Goal: Task Accomplishment & Management: Manage account settings

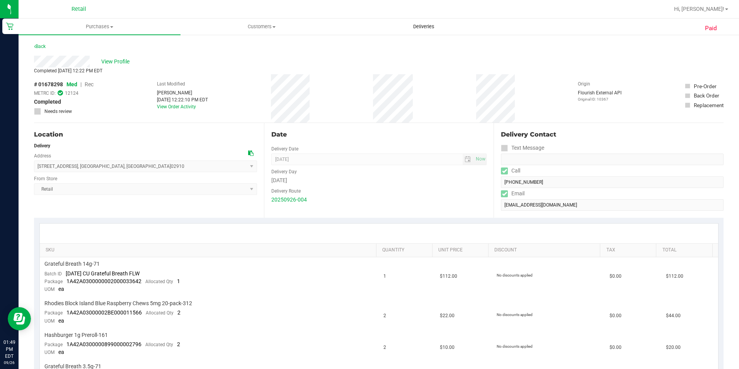
click at [435, 29] on span "Deliveries" at bounding box center [424, 26] width 42 height 7
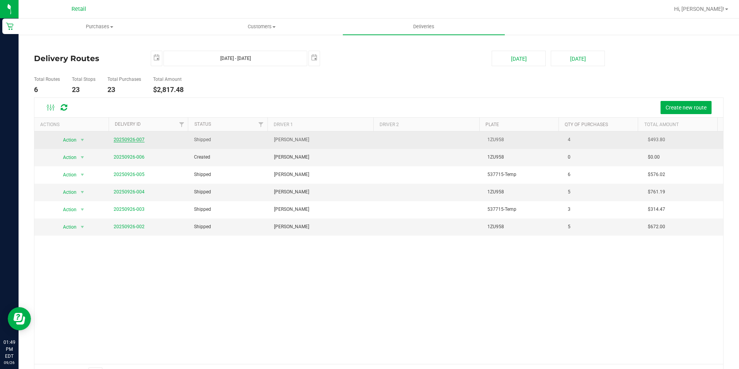
click at [129, 139] on link "20250926-007" at bounding box center [129, 139] width 31 height 5
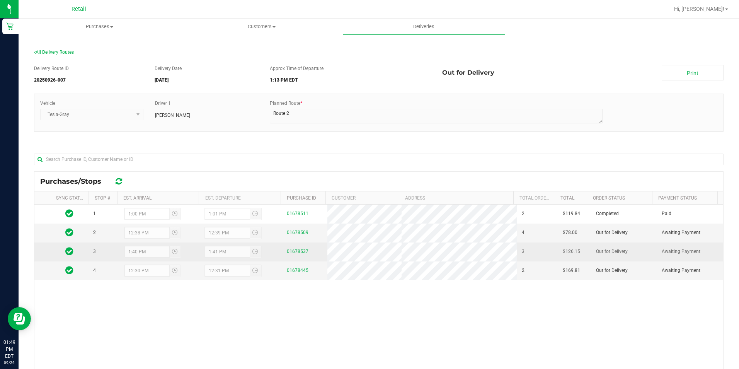
click at [291, 254] on div "01678537" at bounding box center [305, 251] width 36 height 7
click at [291, 252] on link "01678537" at bounding box center [298, 250] width 22 height 5
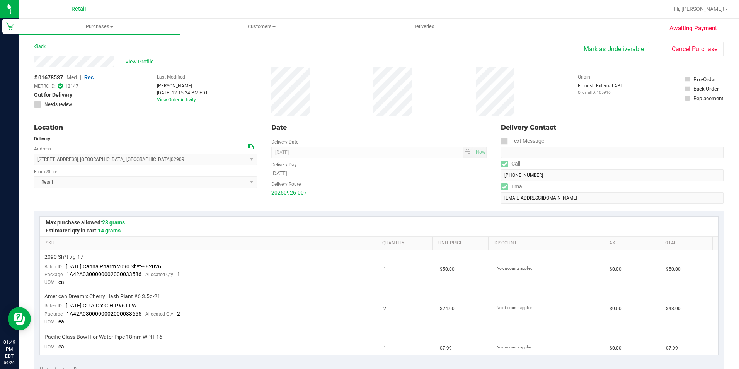
click at [168, 98] on link "View Order Activity" at bounding box center [176, 99] width 39 height 5
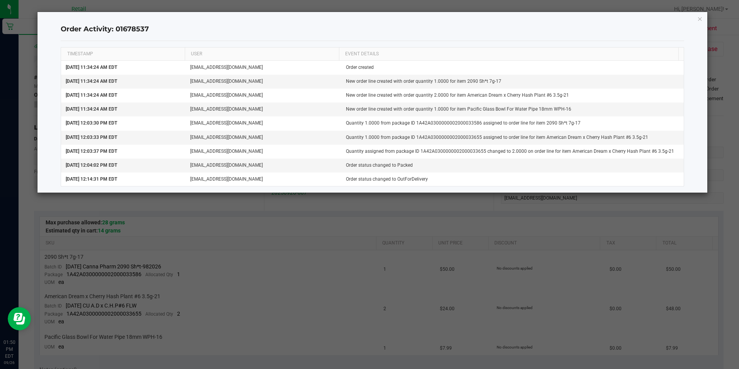
click at [697, 19] on div "Order Activity: 01678537 TIMESTAMP USER EVENT DETAILS [DATE] 11:34:24 AM EDT [E…" at bounding box center [371, 102] width 669 height 180
click at [700, 19] on icon "button" at bounding box center [699, 18] width 5 height 9
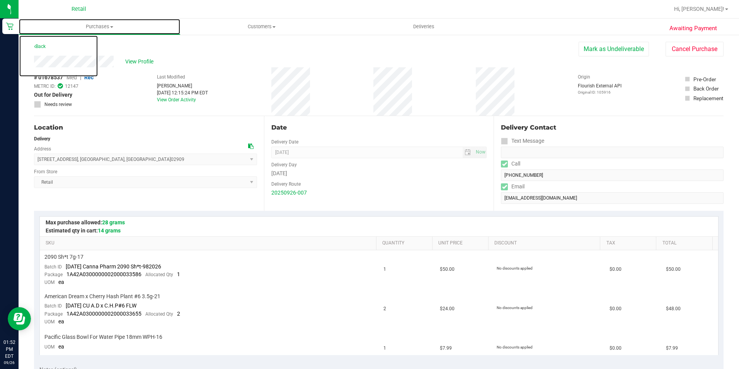
click at [87, 25] on span "Purchases" at bounding box center [99, 26] width 161 height 7
click at [43, 55] on span "Fulfillment" at bounding box center [43, 56] width 48 height 7
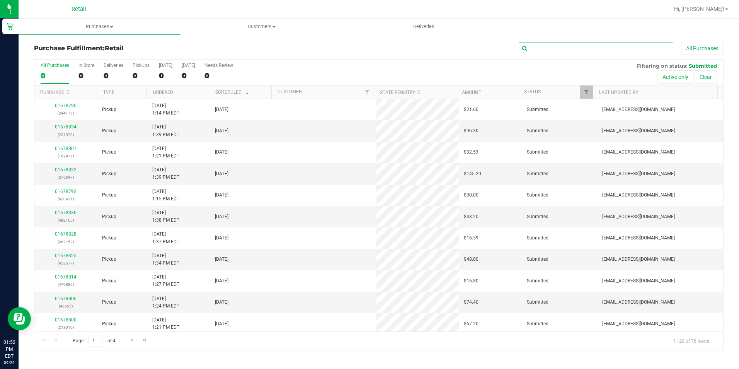
click at [592, 46] on input "text" at bounding box center [595, 48] width 155 height 12
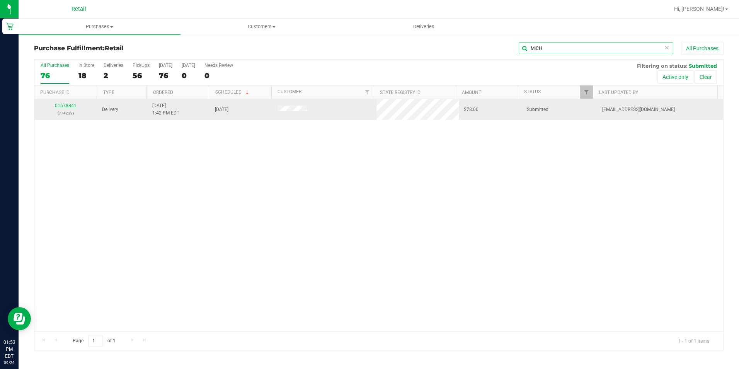
type input "MICH"
click at [65, 105] on link "01678841" at bounding box center [66, 105] width 22 height 5
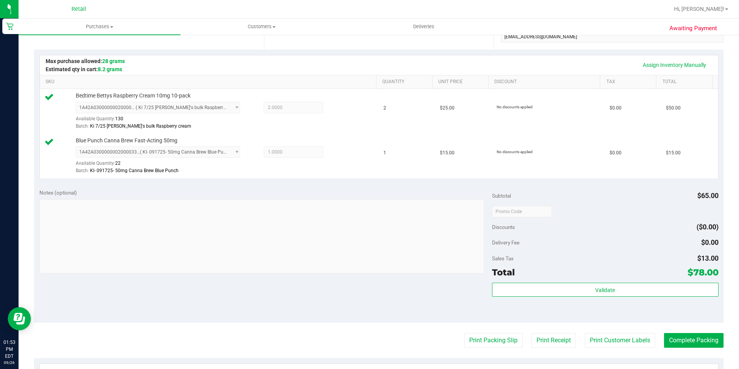
scroll to position [193, 0]
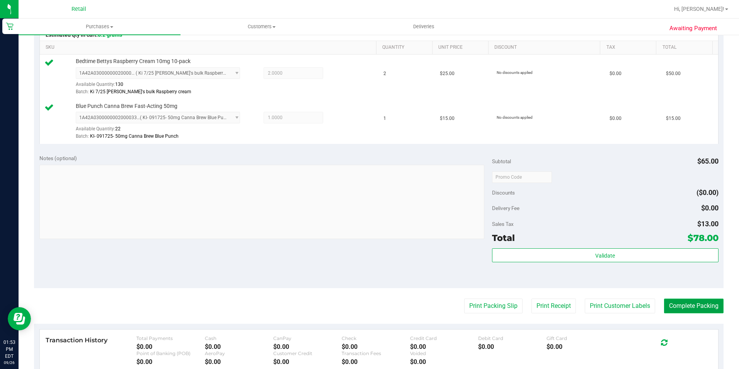
click at [692, 305] on button "Complete Packing" at bounding box center [693, 305] width 59 height 15
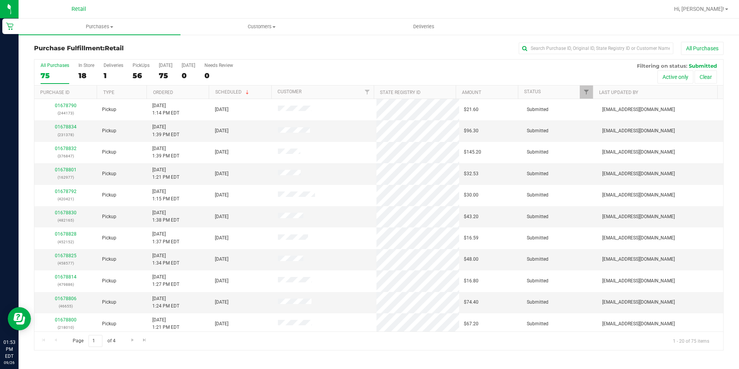
click at [291, 76] on div "All Purchases 75 In Store 18 Deliveries 1 PickUps 56 [DATE] 75 [DATE] 0 Needs R…" at bounding box center [378, 72] width 688 height 26
click at [433, 30] on span "Deliveries" at bounding box center [424, 26] width 42 height 7
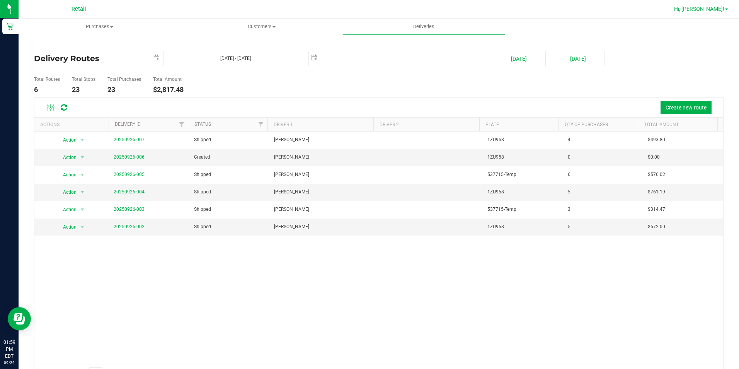
click at [703, 9] on span "Hi, [PERSON_NAME]!" at bounding box center [699, 9] width 50 height 6
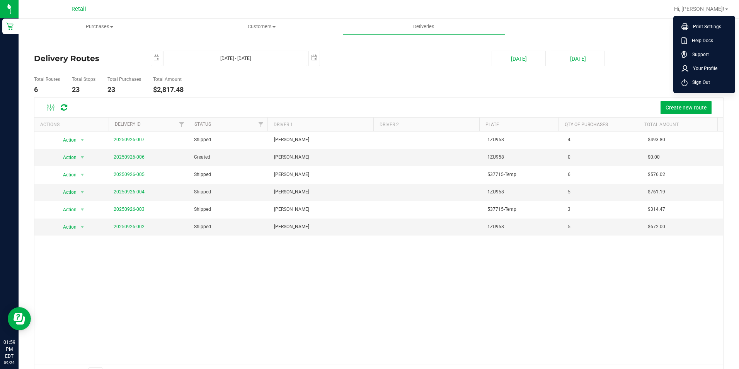
click at [691, 80] on span "Sign Out" at bounding box center [698, 82] width 22 height 8
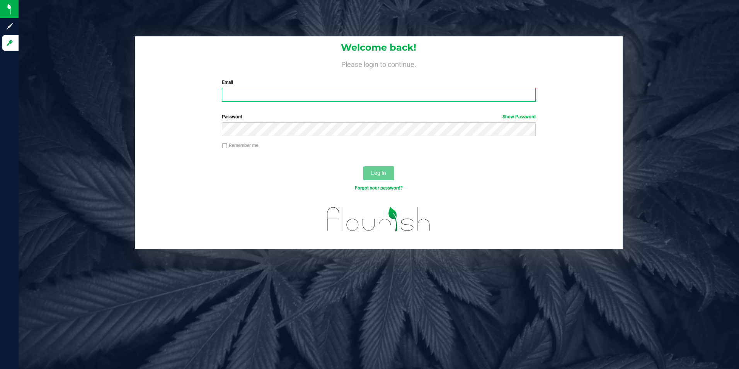
click at [299, 96] on input "Email" at bounding box center [379, 95] width 314 height 14
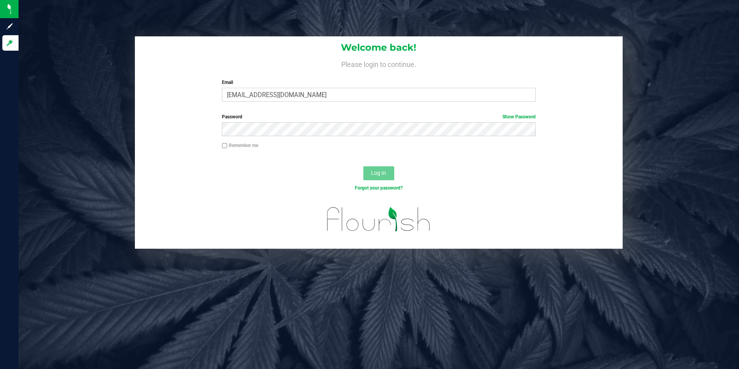
click at [204, 87] on div "Welcome back! Please login to continue. Email [EMAIL_ADDRESS][DOMAIN_NAME] Requ…" at bounding box center [379, 71] width 488 height 71
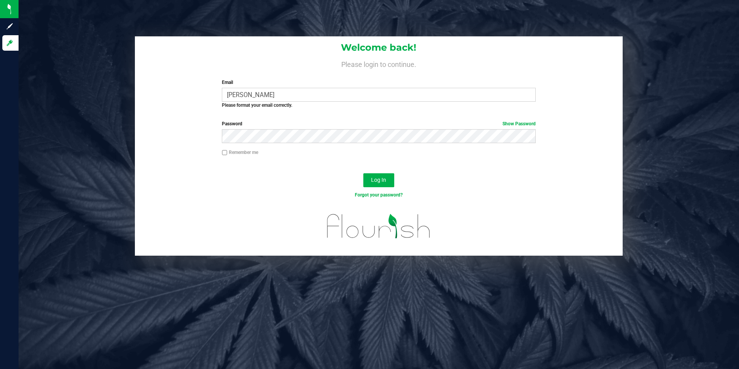
type input "[EMAIL_ADDRESS][DOMAIN_NAME]"
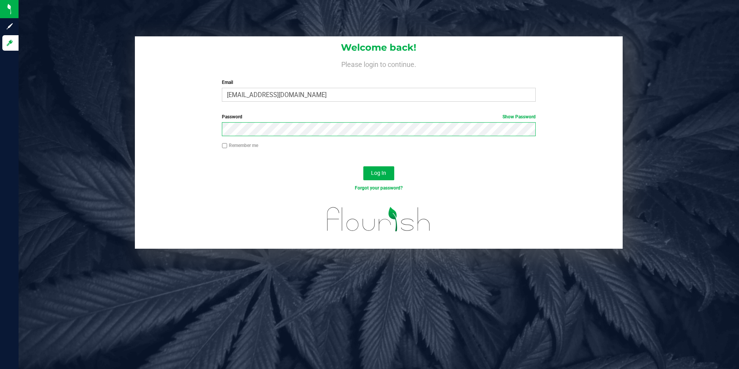
click at [363, 166] on button "Log In" at bounding box center [378, 173] width 31 height 14
